Goal: Transaction & Acquisition: Download file/media

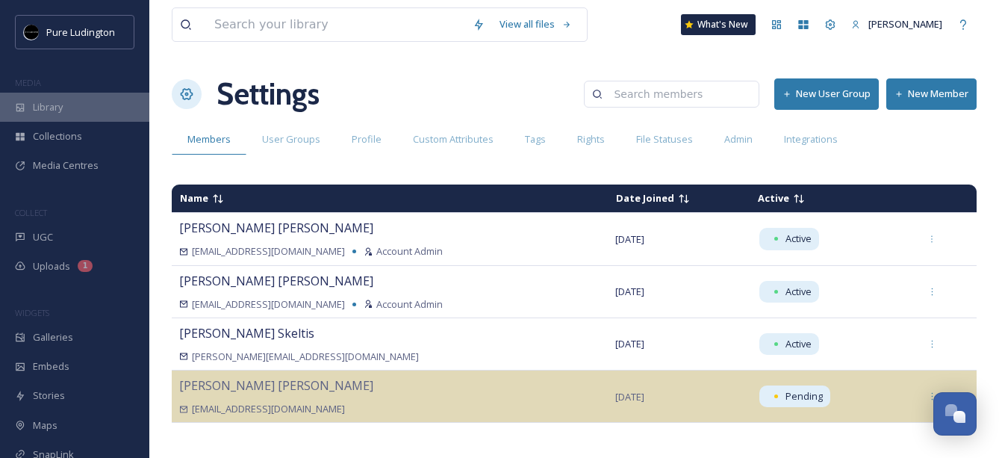
click at [46, 115] on div "Library" at bounding box center [74, 107] width 149 height 29
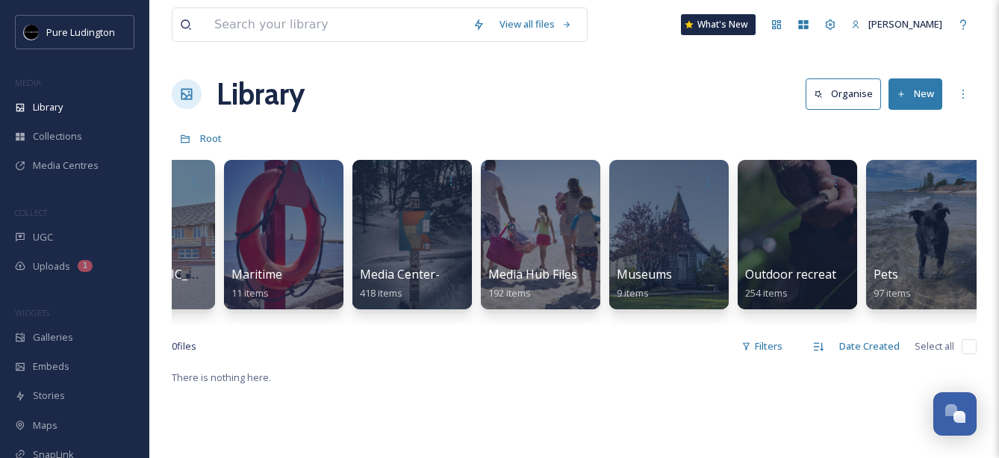
scroll to position [0, 1834]
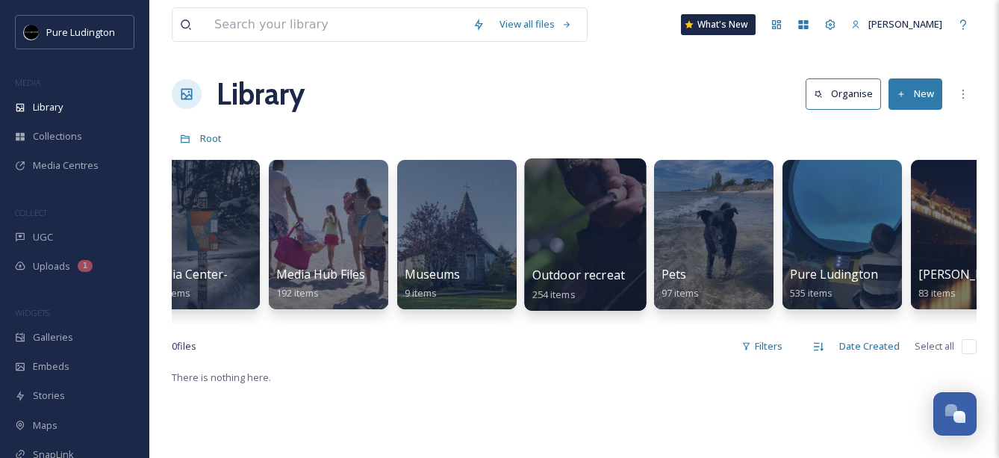
click at [550, 220] on div at bounding box center [585, 234] width 122 height 152
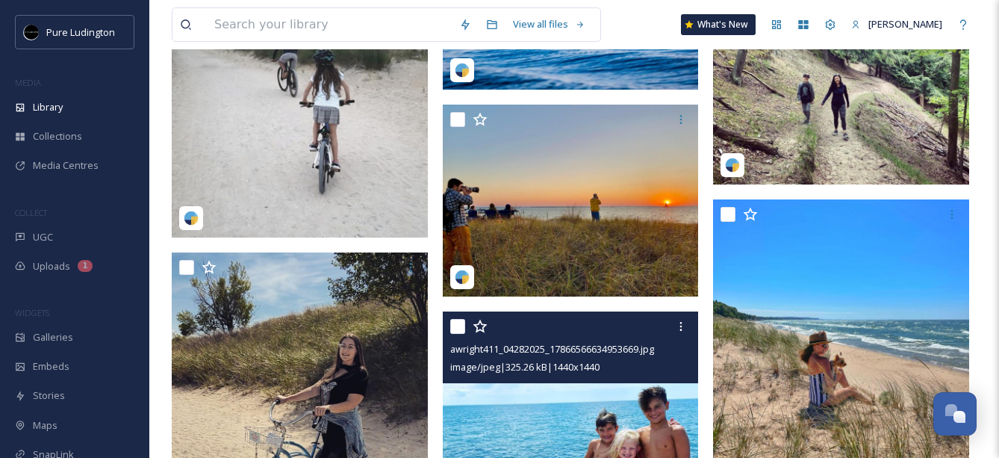
scroll to position [2864, 0]
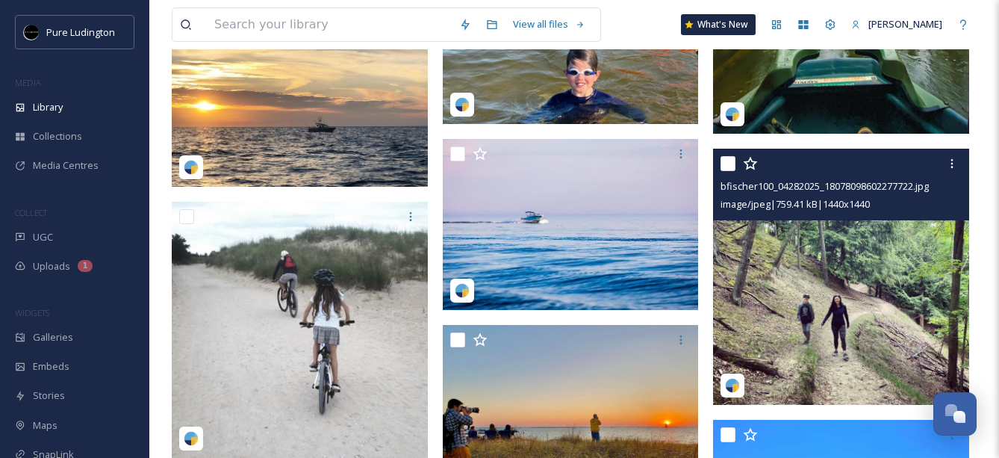
click at [870, 198] on span "image/jpeg | 759.41 kB | 1440 x 1440" at bounding box center [795, 203] width 149 height 13
click at [829, 273] on img at bounding box center [841, 277] width 256 height 256
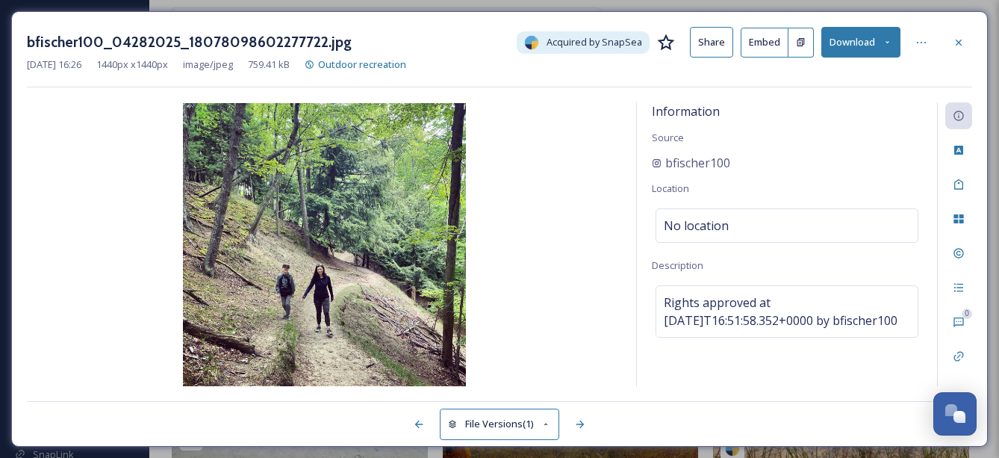
click at [853, 52] on button "Download" at bounding box center [860, 42] width 79 height 31
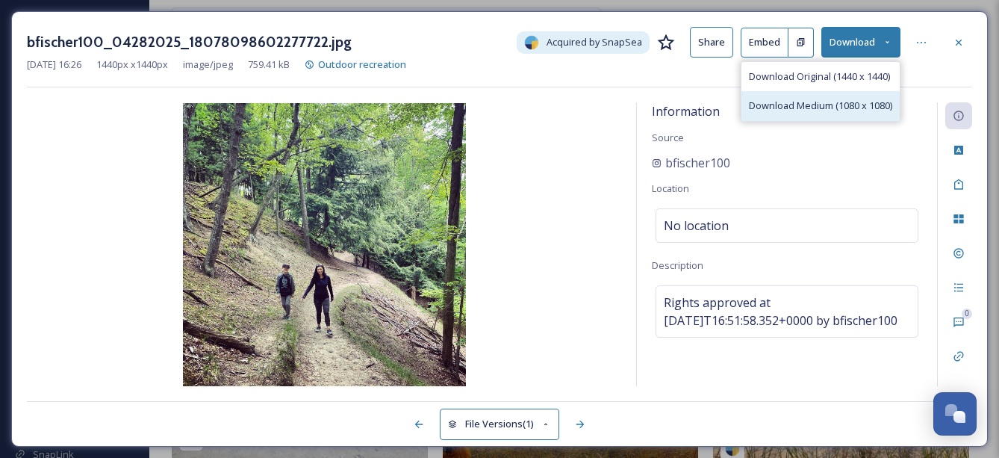
click at [843, 100] on span "Download Medium (1080 x 1080)" at bounding box center [820, 106] width 143 height 14
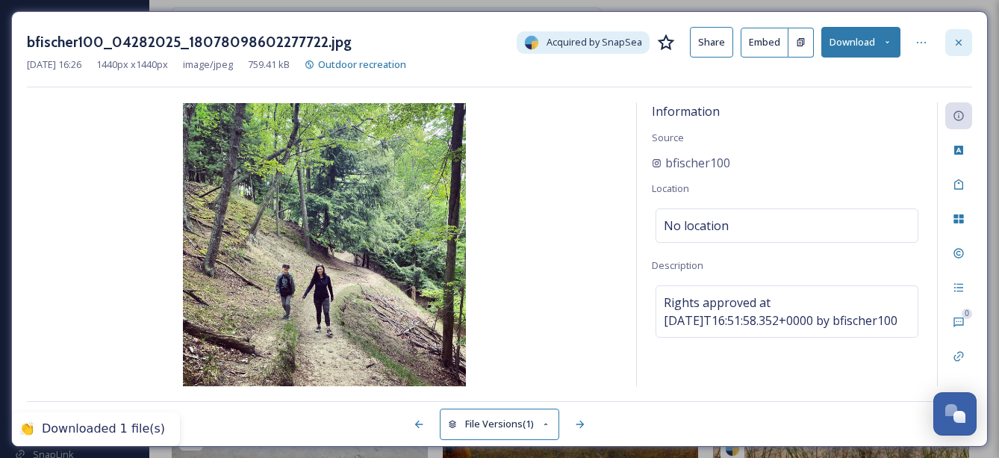
click at [959, 39] on icon at bounding box center [959, 43] width 12 height 12
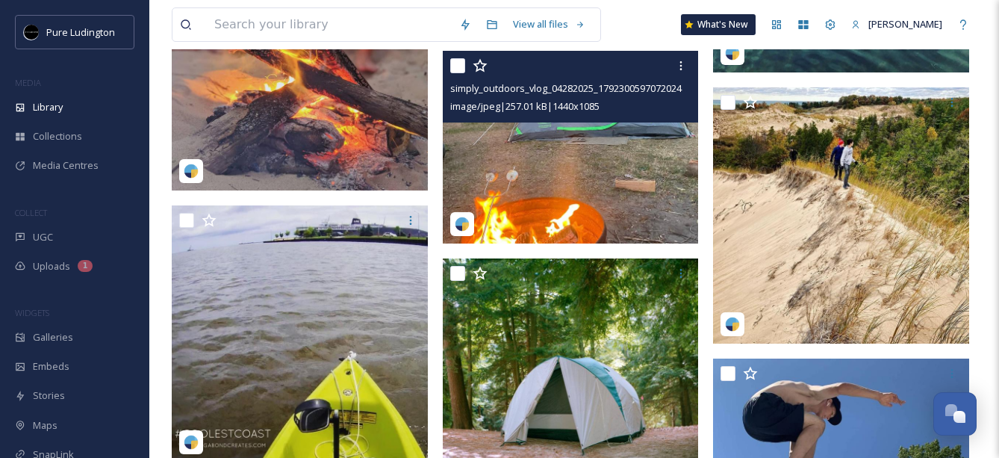
scroll to position [4092, 0]
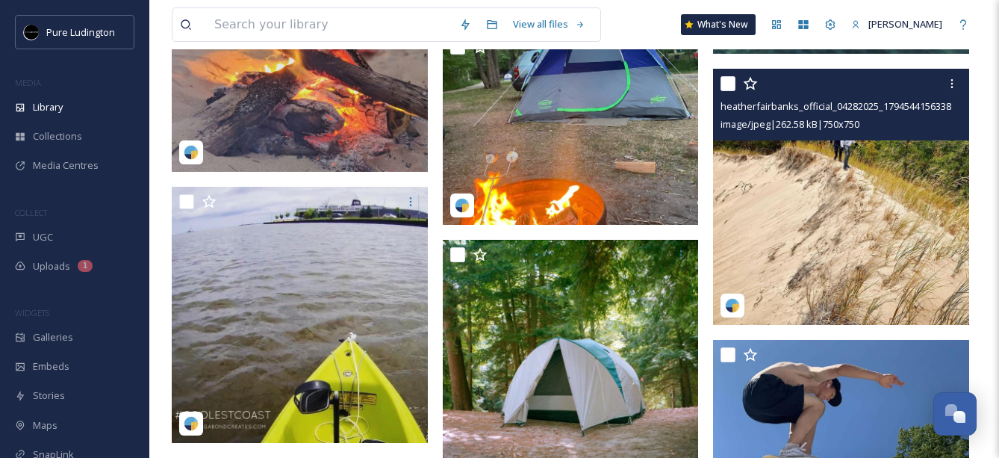
click at [763, 185] on img at bounding box center [841, 197] width 256 height 256
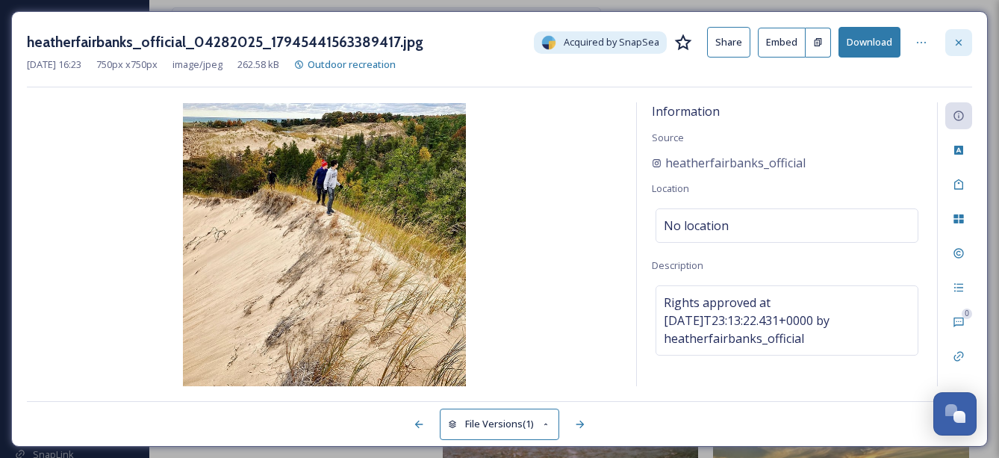
click at [962, 39] on icon at bounding box center [959, 43] width 12 height 12
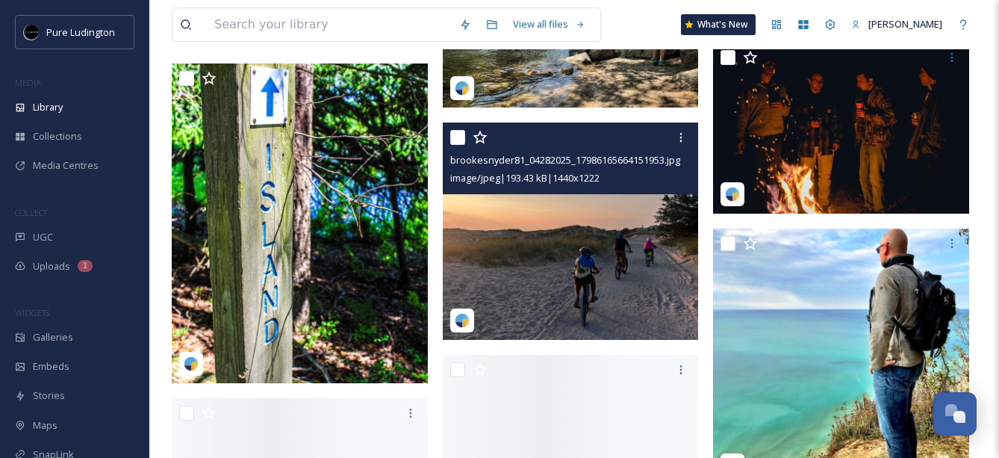
scroll to position [7044, 0]
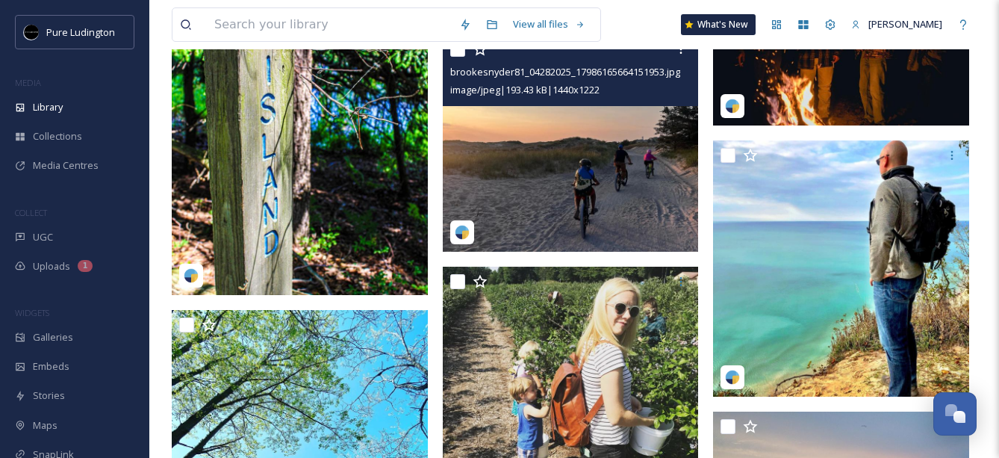
click at [556, 164] on img at bounding box center [571, 142] width 256 height 217
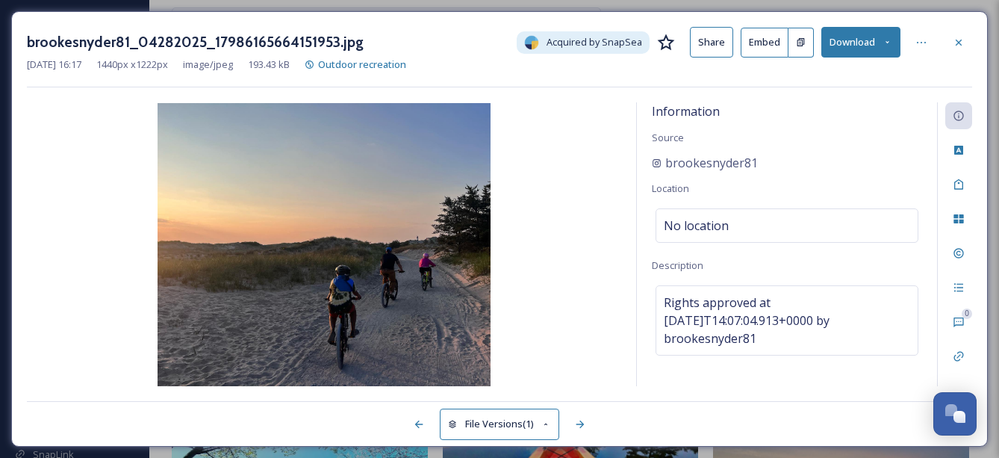
click at [953, 50] on div at bounding box center [958, 42] width 27 height 27
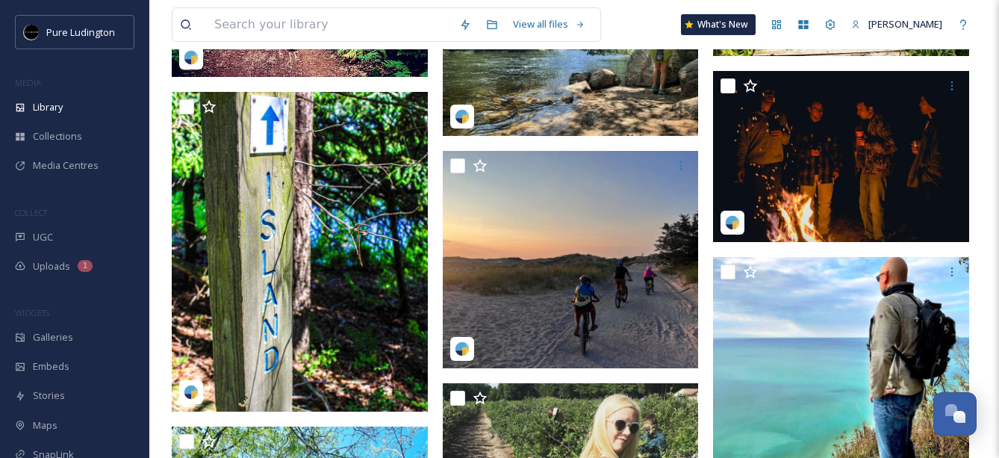
scroll to position [6881, 0]
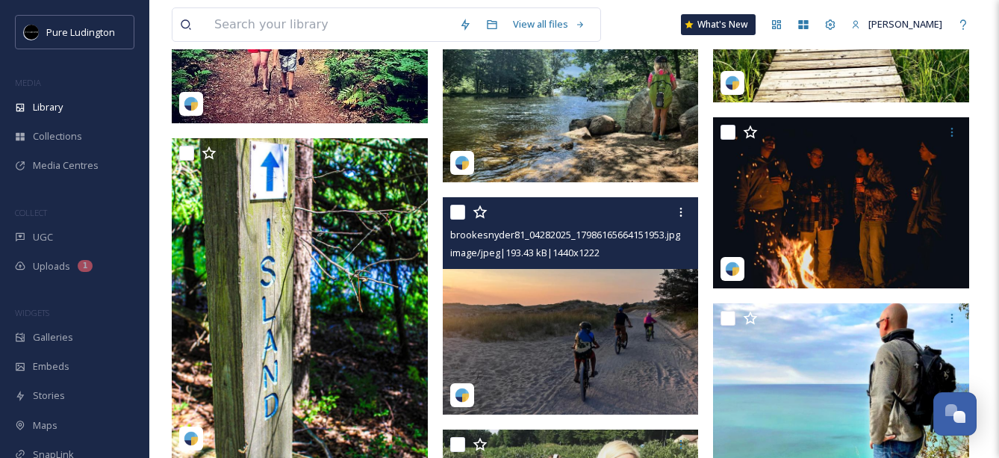
click at [597, 284] on img at bounding box center [571, 305] width 256 height 217
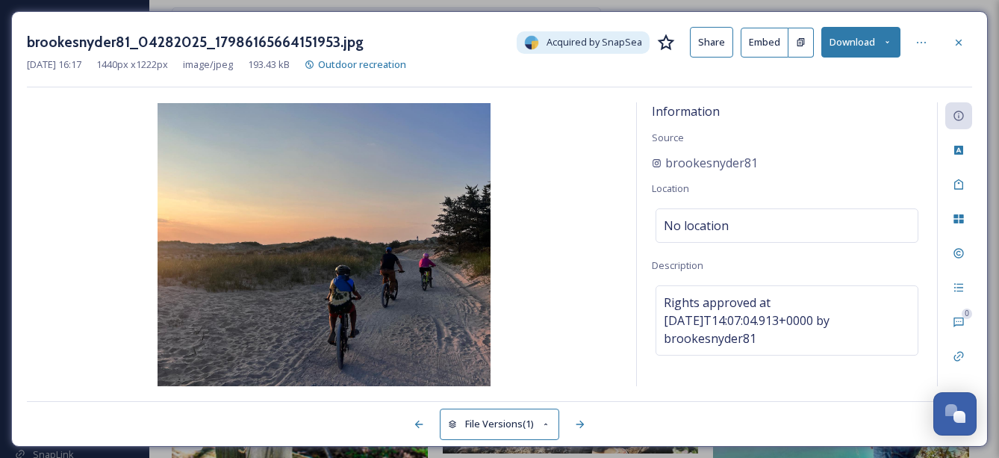
click at [877, 39] on button "Download" at bounding box center [860, 42] width 79 height 31
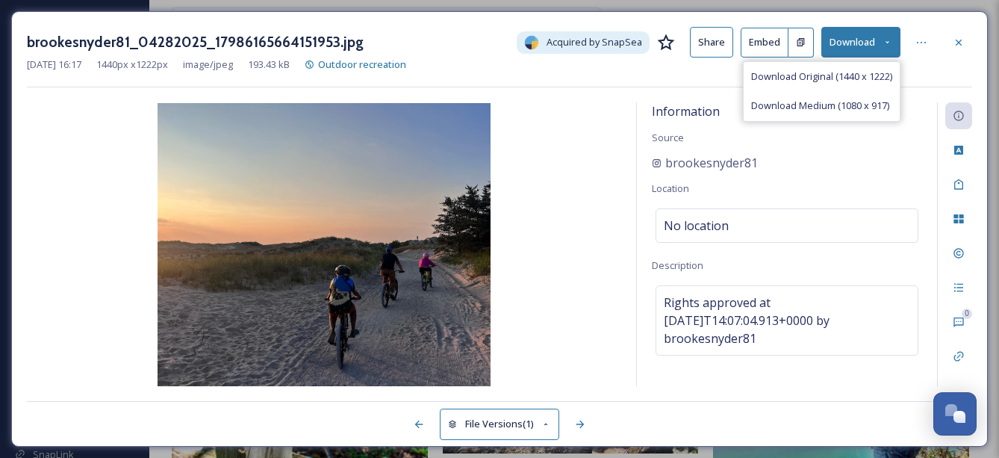
click at [849, 105] on span "Download Medium (1080 x 917)" at bounding box center [820, 106] width 138 height 14
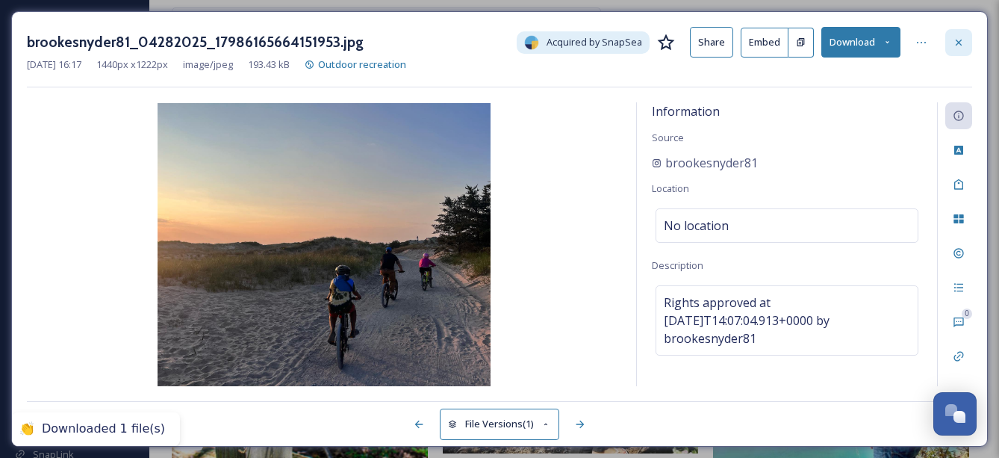
click at [960, 39] on icon at bounding box center [959, 43] width 12 height 12
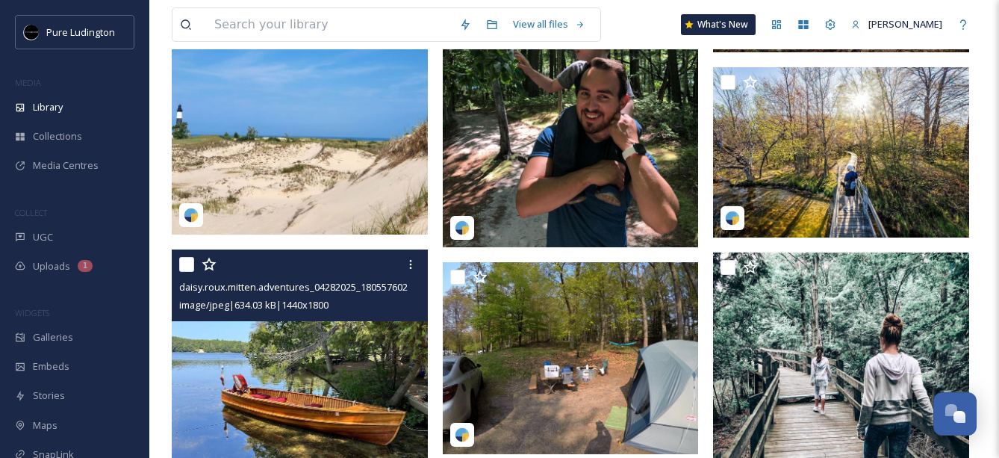
scroll to position [8963, 0]
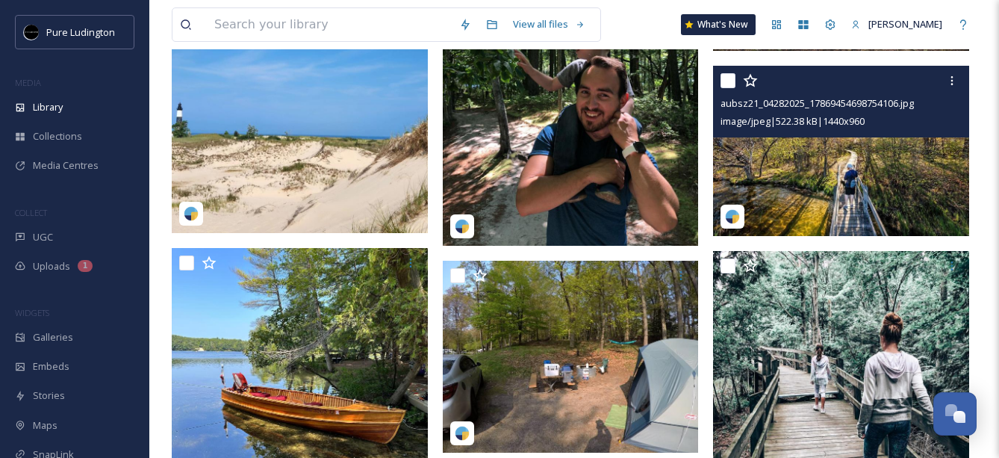
click at [789, 172] on img at bounding box center [841, 151] width 256 height 171
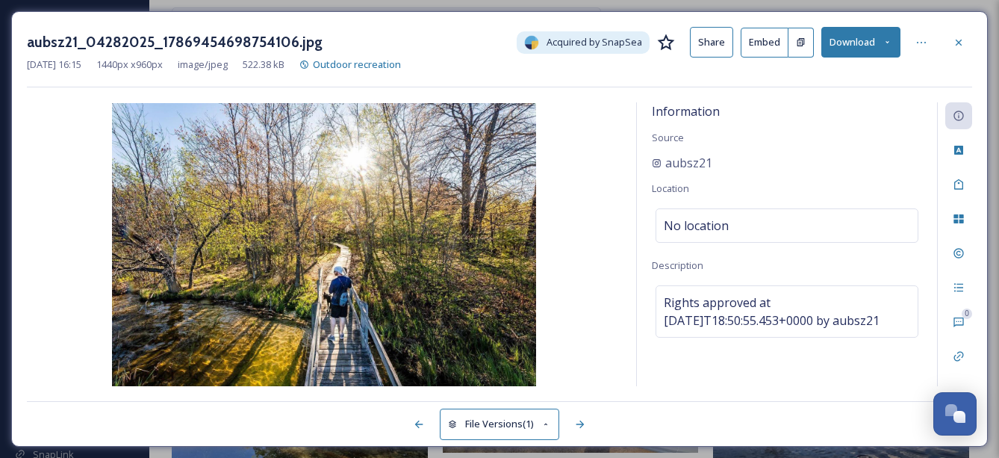
click at [849, 42] on button "Download" at bounding box center [860, 42] width 79 height 31
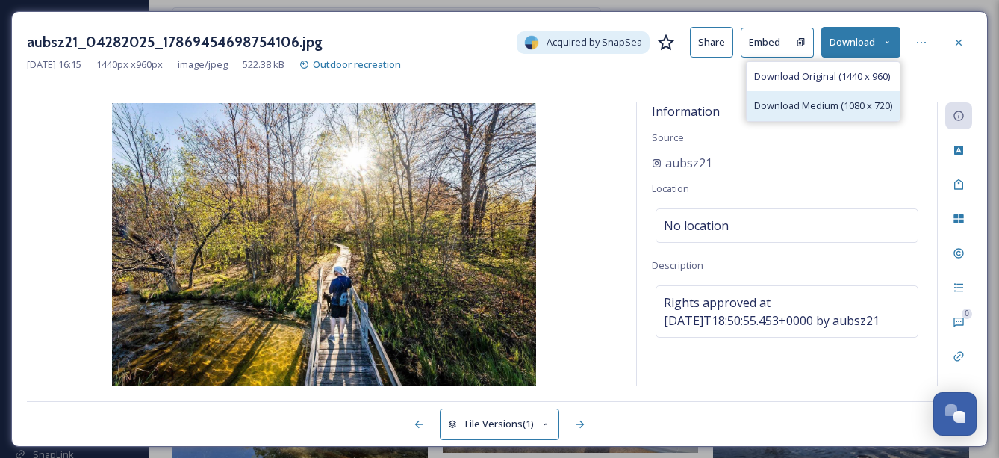
click at [833, 108] on span "Download Medium (1080 x 720)" at bounding box center [823, 106] width 138 height 14
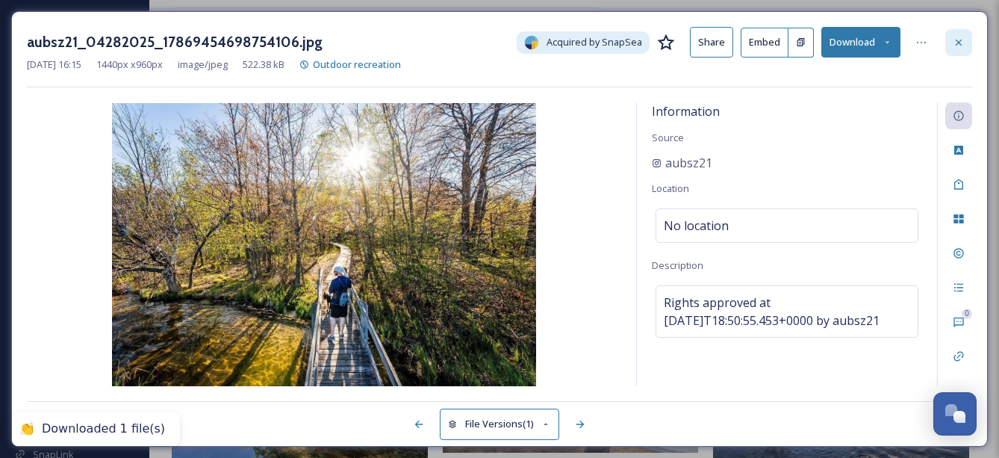
click at [954, 45] on icon at bounding box center [959, 43] width 12 height 12
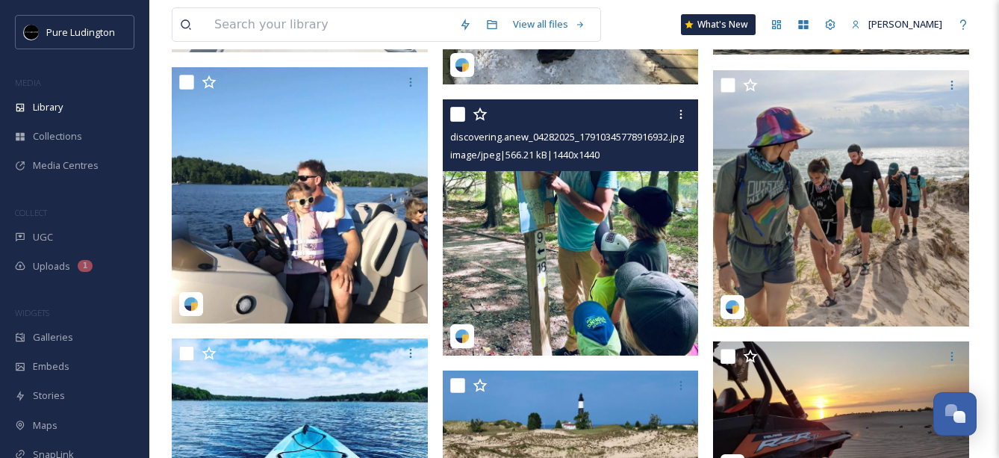
scroll to position [10547, 0]
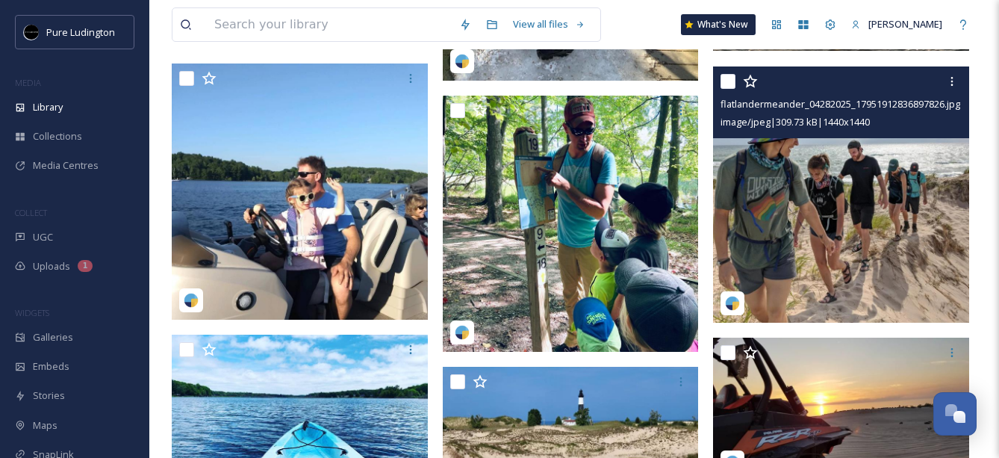
click at [772, 244] on img at bounding box center [841, 194] width 256 height 256
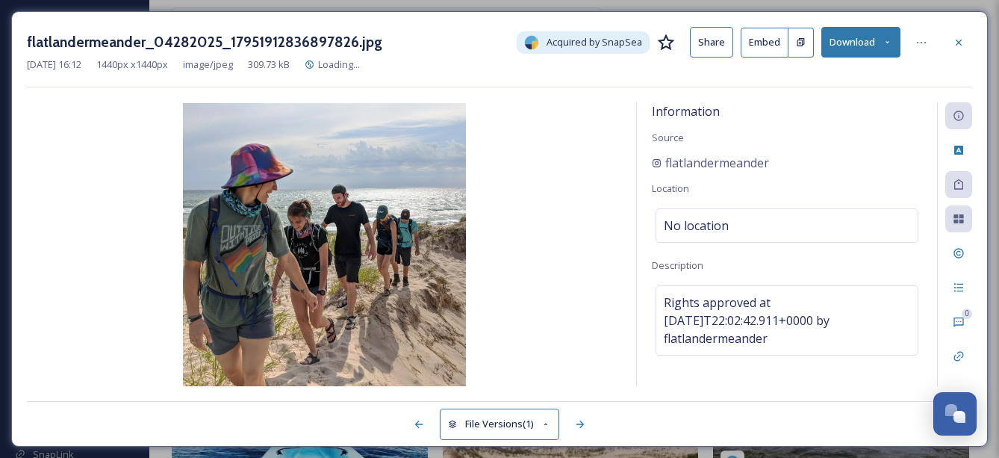
click at [850, 59] on div "[DATE] 16:12 1440 px x 1440 px image/jpeg 309.73 kB Loading..." at bounding box center [499, 64] width 945 height 14
click at [850, 46] on button "Download" at bounding box center [860, 42] width 79 height 31
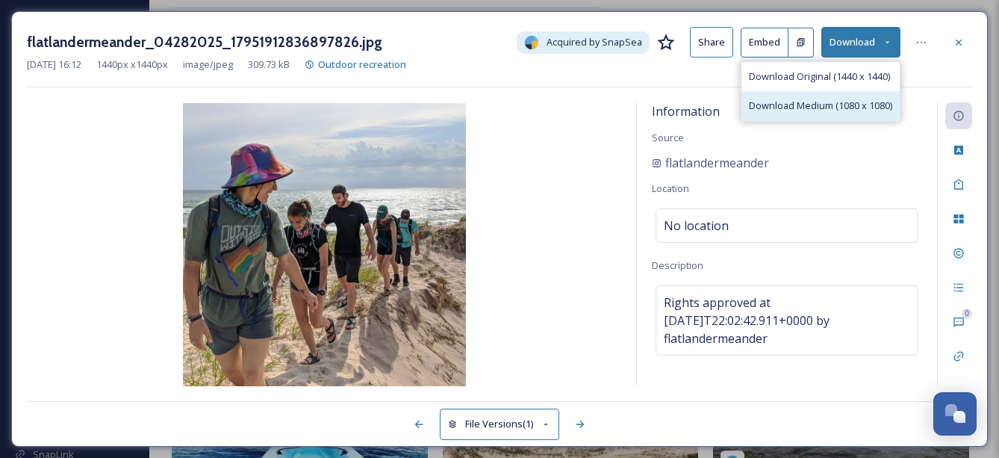
click at [844, 105] on span "Download Medium (1080 x 1080)" at bounding box center [820, 106] width 143 height 14
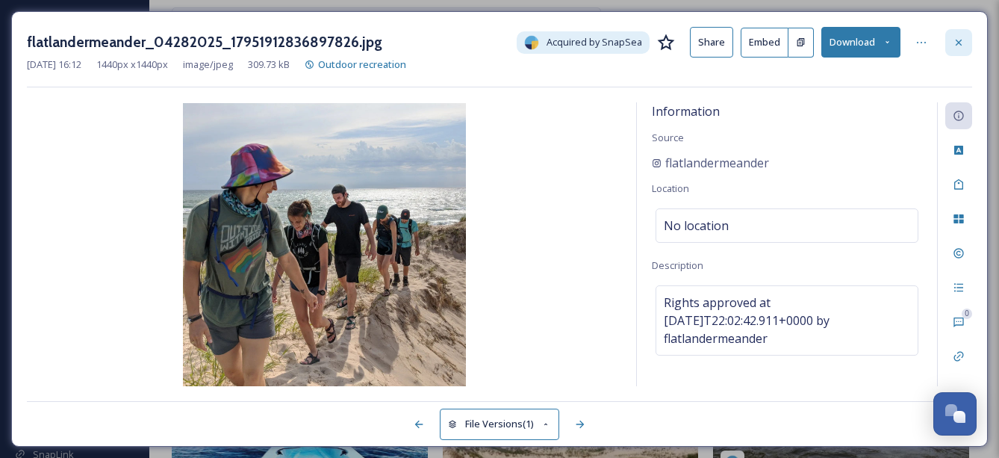
click at [954, 40] on icon at bounding box center [959, 43] width 12 height 12
